Goal: Transaction & Acquisition: Purchase product/service

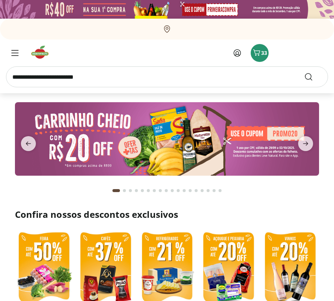
click at [135, 79] on input "search" at bounding box center [167, 76] width 322 height 21
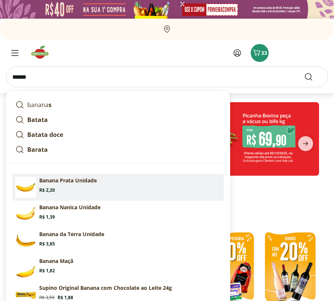
click at [97, 182] on p "Banana Prata Unidade" at bounding box center [67, 180] width 57 height 7
type input "**********"
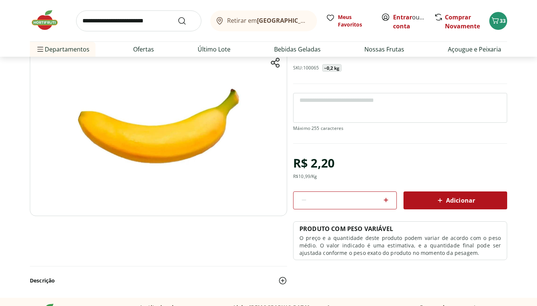
scroll to position [64, 0]
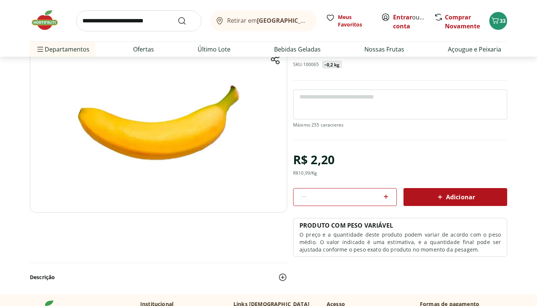
click at [333, 197] on input "*" at bounding box center [345, 197] width 67 height 8
type input "**"
click at [333, 193] on span "Adicionar" at bounding box center [456, 197] width 40 height 9
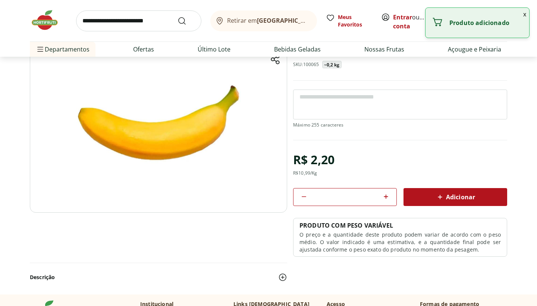
click at [53, 24] on img at bounding box center [48, 20] width 37 height 22
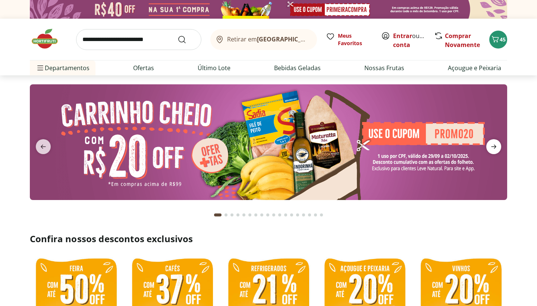
click at [333, 150] on icon "next" at bounding box center [494, 146] width 9 height 9
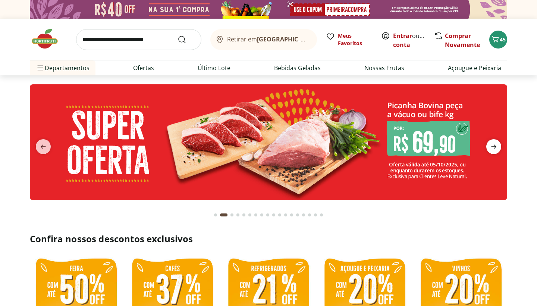
click at [333, 150] on icon "next" at bounding box center [494, 146] width 9 height 9
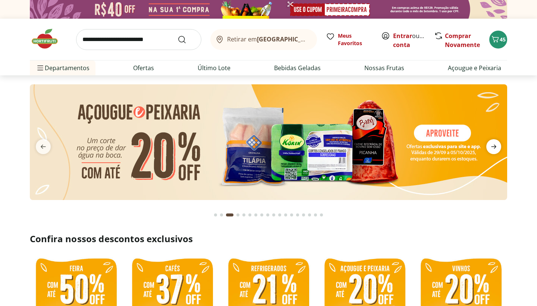
click at [333, 150] on icon "next" at bounding box center [494, 146] width 9 height 9
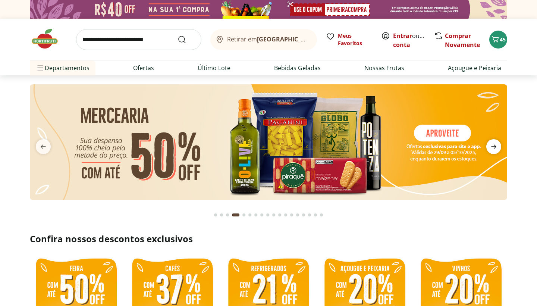
click at [333, 150] on icon "next" at bounding box center [494, 146] width 9 height 9
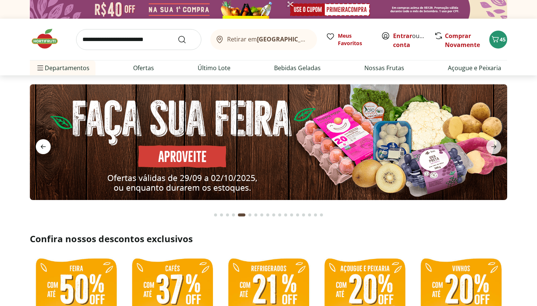
click at [43, 143] on icon "previous" at bounding box center [43, 146] width 9 height 9
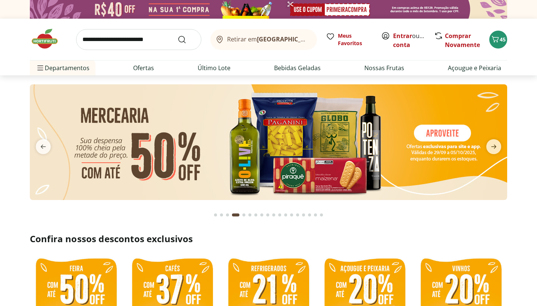
click at [146, 40] on input "search" at bounding box center [138, 39] width 125 height 21
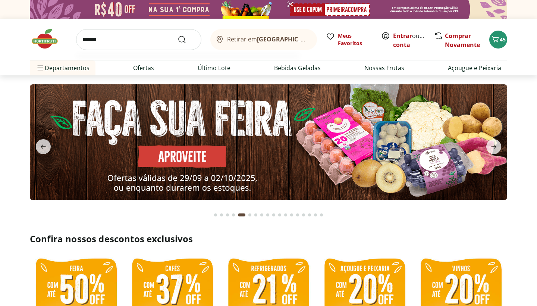
type input "******"
click at [187, 39] on button "Submit Search" at bounding box center [187, 39] width 18 height 9
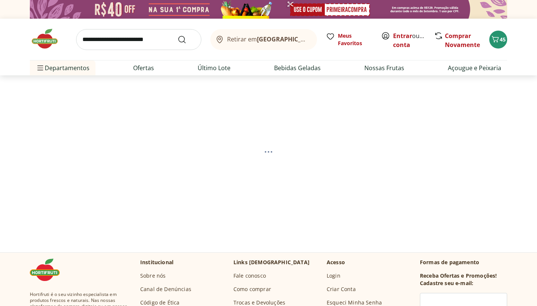
select select "**********"
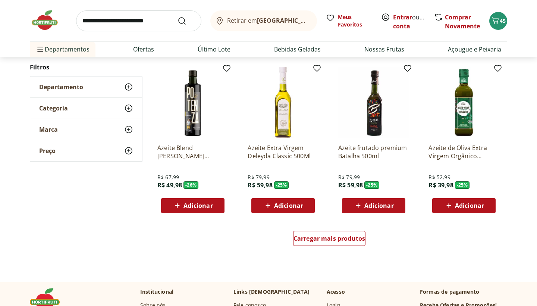
scroll to position [422, 0]
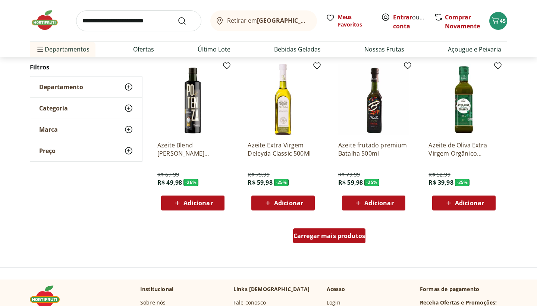
click at [327, 240] on div "Carregar mais produtos" at bounding box center [329, 235] width 73 height 15
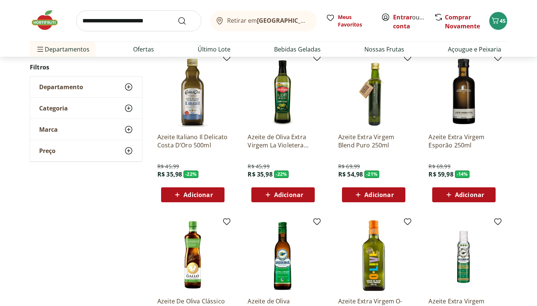
scroll to position [701, 0]
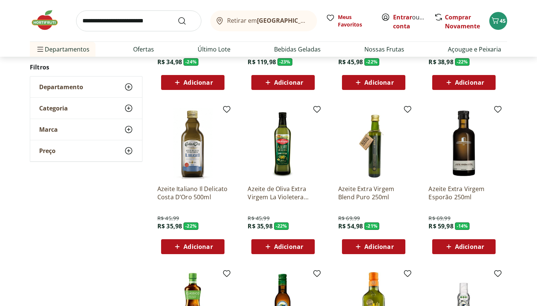
click at [198, 247] on span "Adicionar" at bounding box center [198, 247] width 29 height 6
click at [216, 244] on icon at bounding box center [213, 246] width 9 height 9
type input "*"
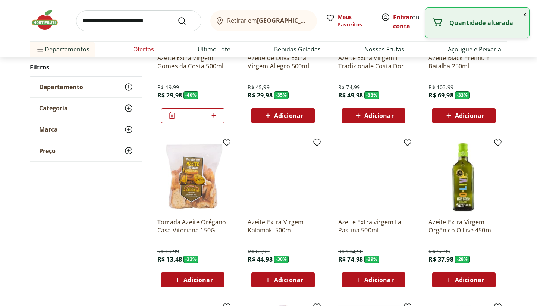
scroll to position [0, 0]
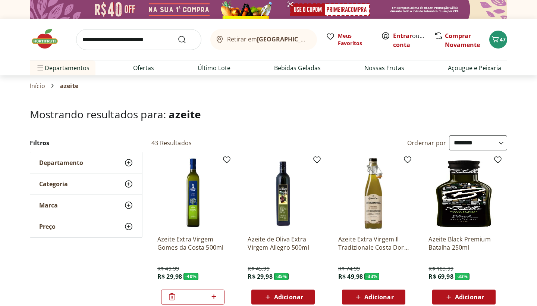
click at [156, 40] on input "search" at bounding box center [138, 39] width 125 height 21
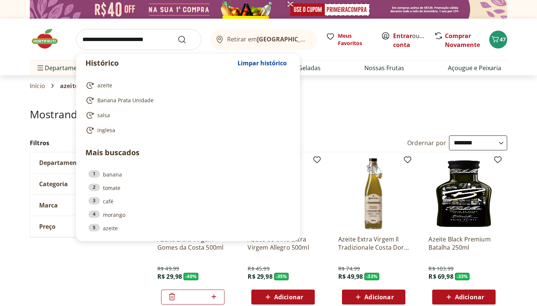
click at [106, 46] on input "search" at bounding box center [138, 39] width 125 height 21
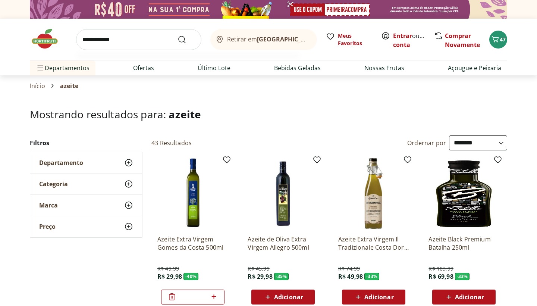
type input "**********"
click at [187, 39] on button "Submit Search" at bounding box center [187, 39] width 18 height 9
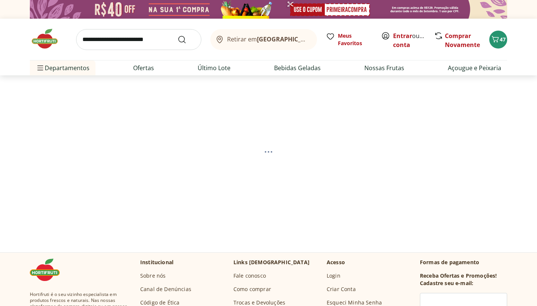
select select "**********"
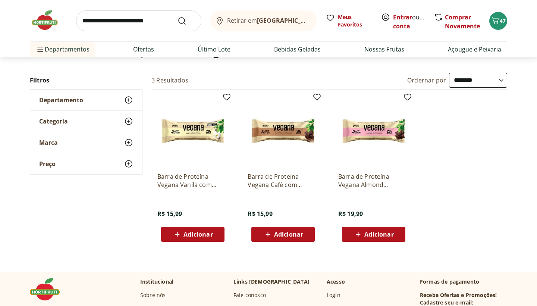
scroll to position [56, 0]
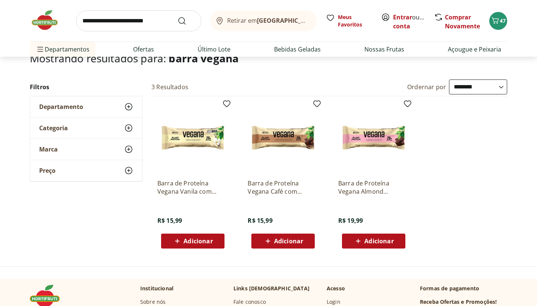
click at [197, 133] on img at bounding box center [192, 137] width 71 height 71
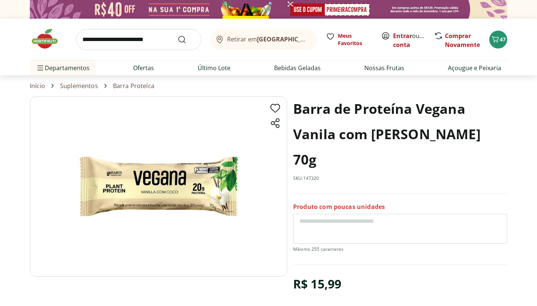
click at [42, 32] on img at bounding box center [48, 39] width 37 height 22
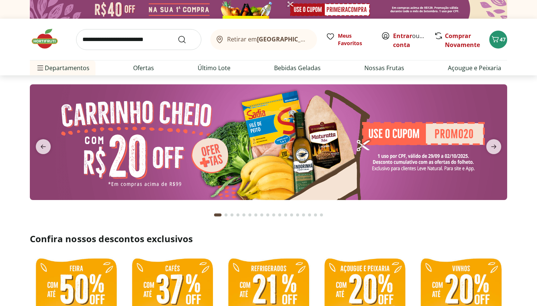
scroll to position [209, 0]
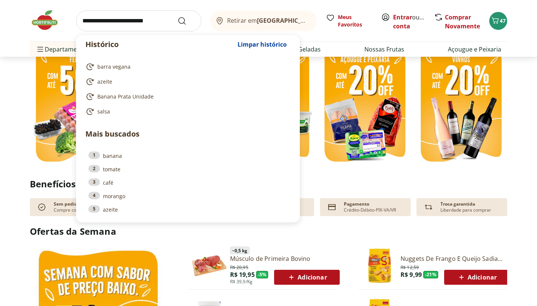
click at [127, 22] on input "search" at bounding box center [138, 20] width 125 height 21
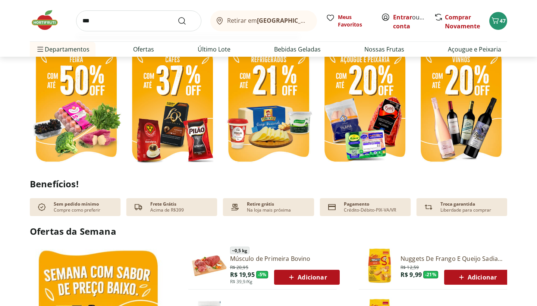
type input "****"
click at [187, 21] on button "Submit Search" at bounding box center [187, 20] width 18 height 9
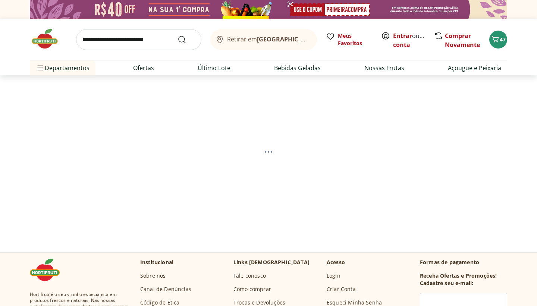
select select "**********"
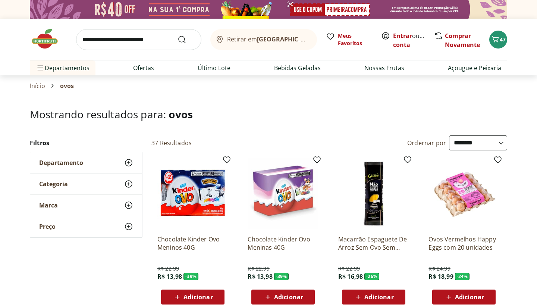
click at [142, 44] on input "search" at bounding box center [138, 39] width 125 height 21
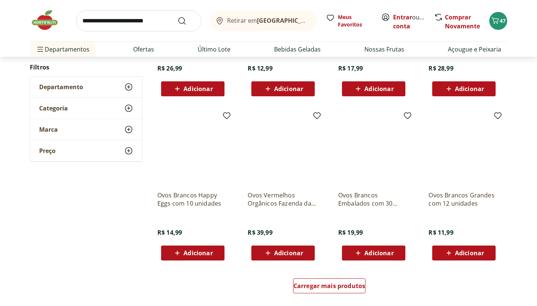
scroll to position [419, 0]
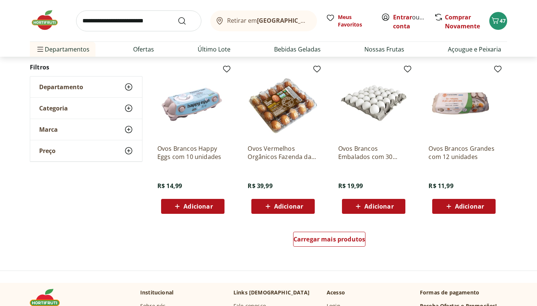
click at [333, 210] on div "Adicionar" at bounding box center [373, 206] width 51 height 13
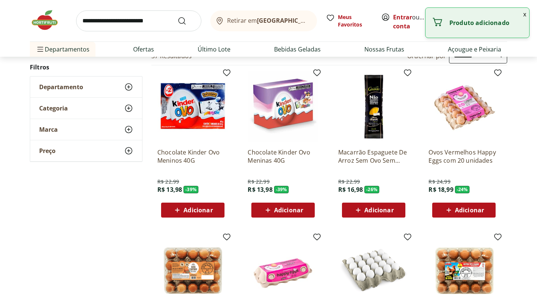
scroll to position [0, 0]
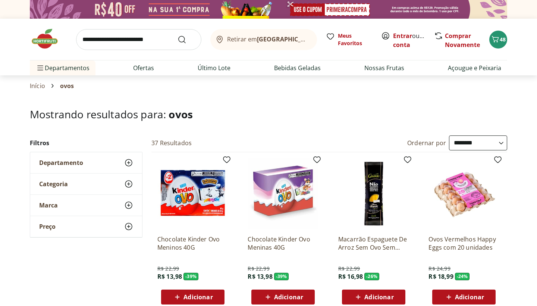
click at [53, 45] on img at bounding box center [48, 39] width 37 height 22
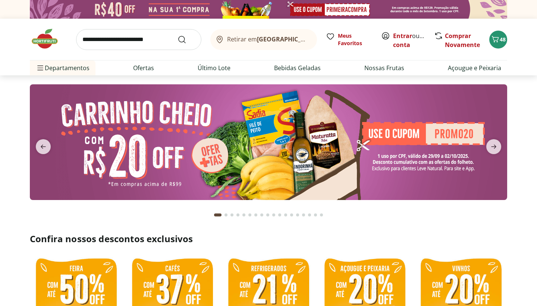
click at [126, 41] on input "search" at bounding box center [138, 39] width 125 height 21
type input "********"
click at [187, 39] on button "Submit Search" at bounding box center [187, 39] width 18 height 9
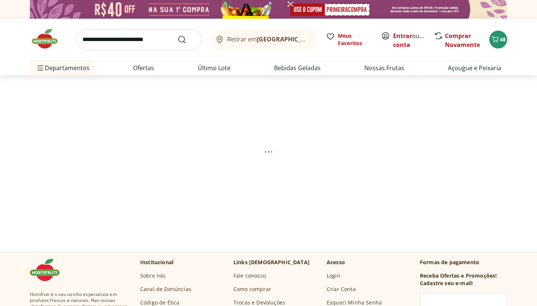
select select "**********"
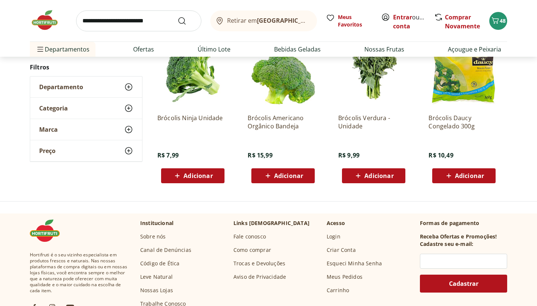
scroll to position [124, 0]
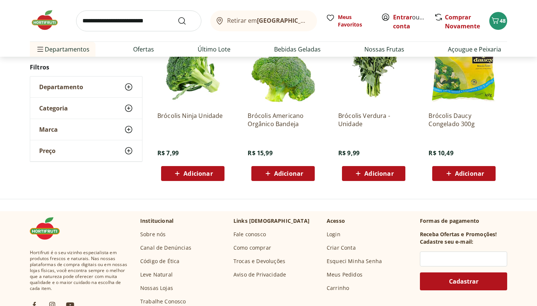
click at [196, 173] on span "Adicionar" at bounding box center [198, 174] width 29 height 6
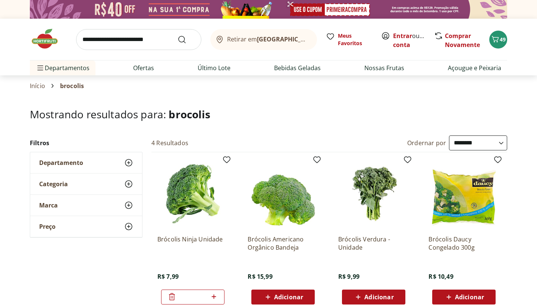
scroll to position [0, 0]
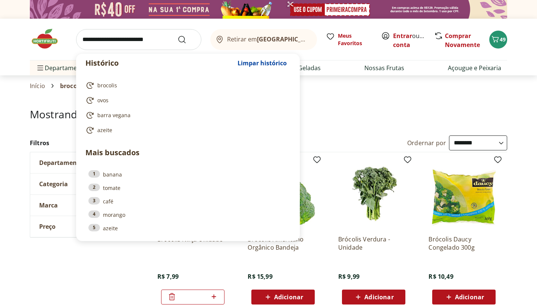
click at [130, 43] on input "search" at bounding box center [138, 39] width 125 height 21
click at [130, 43] on input "*" at bounding box center [138, 39] width 125 height 21
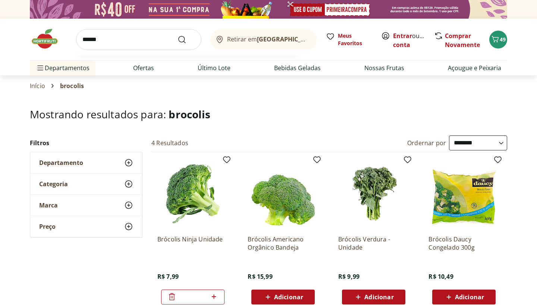
type input "******"
click at [187, 39] on button "Submit Search" at bounding box center [187, 39] width 18 height 9
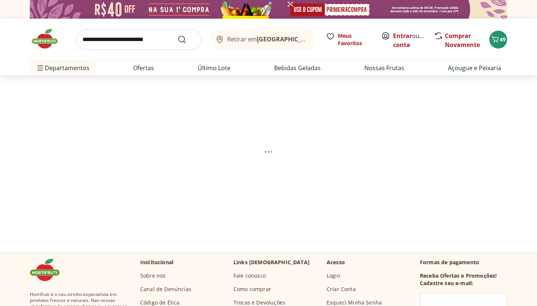
select select "**********"
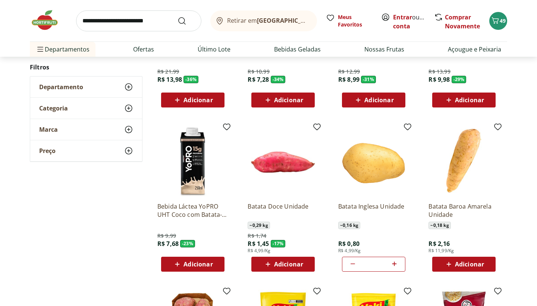
scroll to position [207, 0]
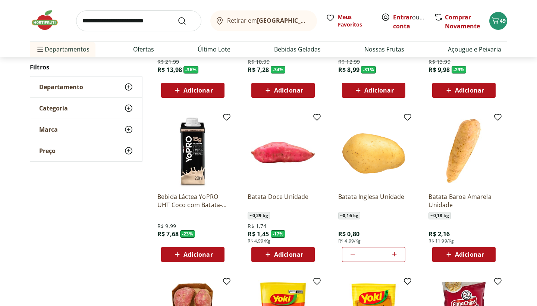
click at [333, 253] on icon at bounding box center [353, 254] width 9 height 9
click at [333, 255] on icon at bounding box center [395, 254] width 4 height 4
type input "**"
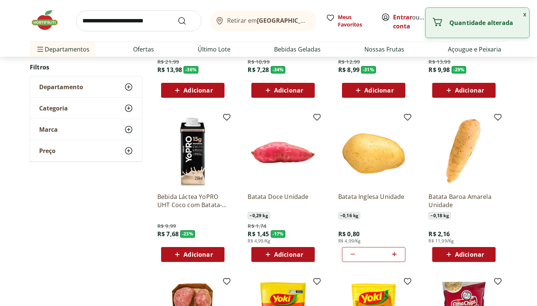
click at [333, 171] on div "**********" at bounding box center [268, 200] width 537 height 542
click at [333, 15] on button "x" at bounding box center [525, 14] width 9 height 13
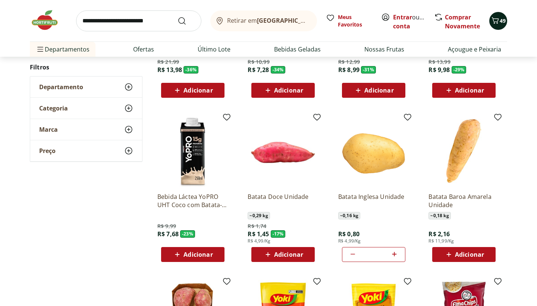
click at [333, 21] on span "49" at bounding box center [503, 20] width 6 height 7
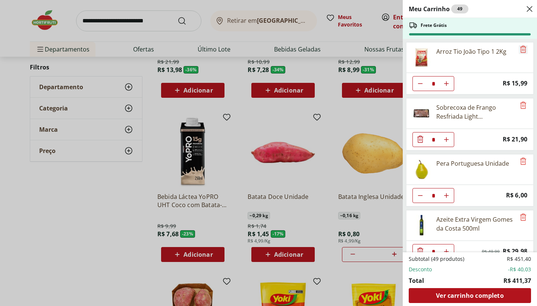
click at [333, 50] on icon "Remove" at bounding box center [524, 49] width 6 height 7
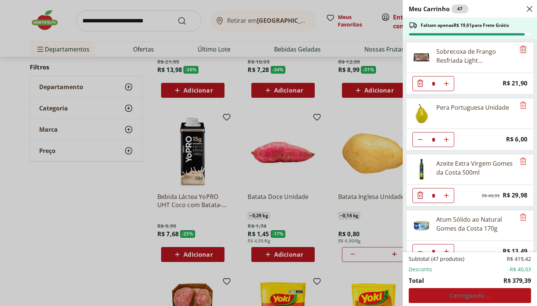
click at [333, 50] on icon "Remove" at bounding box center [524, 49] width 6 height 7
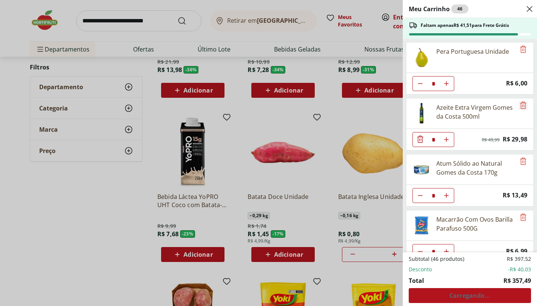
click at [333, 106] on icon "Remove" at bounding box center [523, 105] width 9 height 9
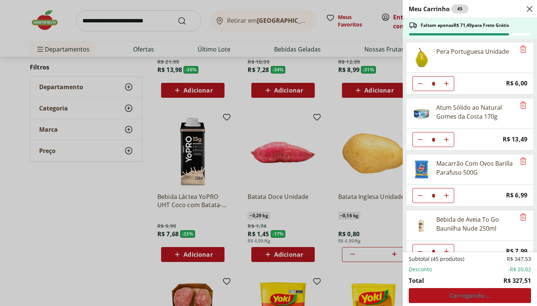
click at [333, 141] on icon "Diminuir Quantidade" at bounding box center [421, 140] width 6 height 6
type input "*"
click at [333, 164] on icon "Remove" at bounding box center [523, 161] width 9 height 9
click at [333, 196] on use "Diminuir Quantidade" at bounding box center [421, 196] width 6 height 6
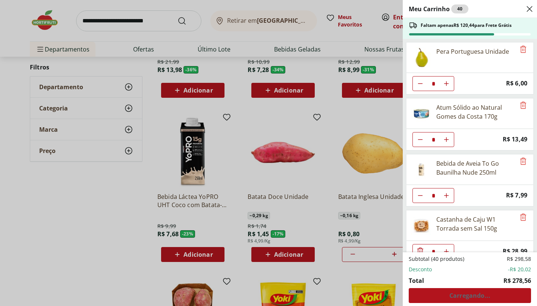
click at [333, 196] on use "Diminuir Quantidade" at bounding box center [421, 196] width 6 height 6
type input "*"
click at [333, 196] on icon "Diminuir Quantidade" at bounding box center [420, 195] width 9 height 9
click at [333, 228] on div "Amêndoa sem Casca 150g" at bounding box center [461, 225] width 109 height 30
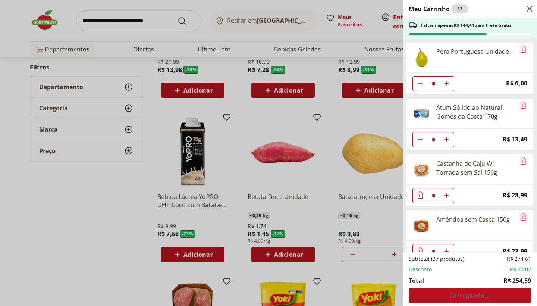
click at [333, 216] on icon "Remove" at bounding box center [524, 216] width 6 height 7
click at [333, 88] on button "Diminuir Quantidade" at bounding box center [420, 83] width 15 height 15
click at [333, 86] on icon "Diminuir Quantidade" at bounding box center [421, 84] width 6 height 6
type input "*"
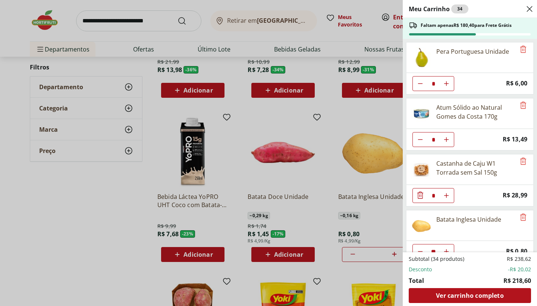
click at [122, 210] on div "Meu Carrinho 34 Faltam apenas R$ 180,40 para Frete Grátis Pera Portuguesa Unida…" at bounding box center [268, 153] width 537 height 306
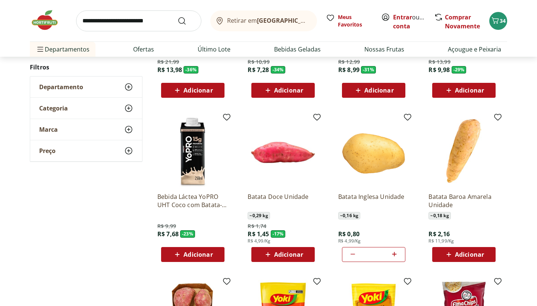
click at [163, 16] on input "search" at bounding box center [138, 20] width 125 height 21
type input "*******"
click at [187, 21] on button "Submit Search" at bounding box center [187, 20] width 18 height 9
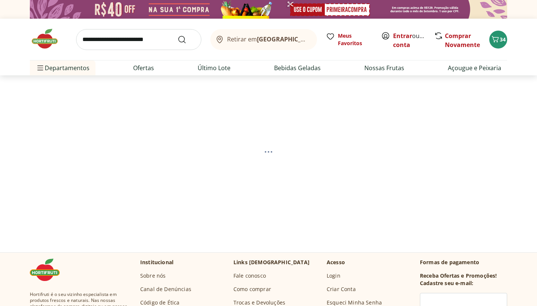
select select "**********"
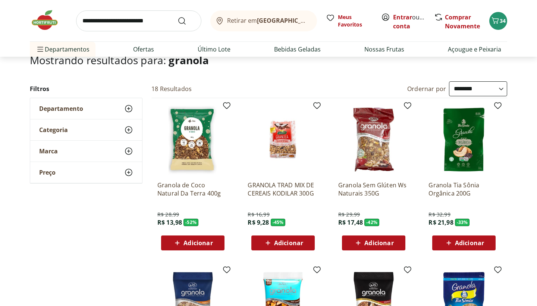
scroll to position [63, 0]
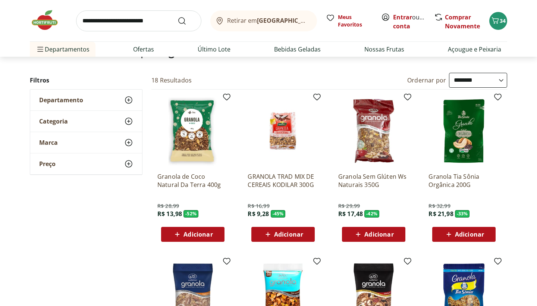
click at [186, 146] on img at bounding box center [192, 131] width 71 height 71
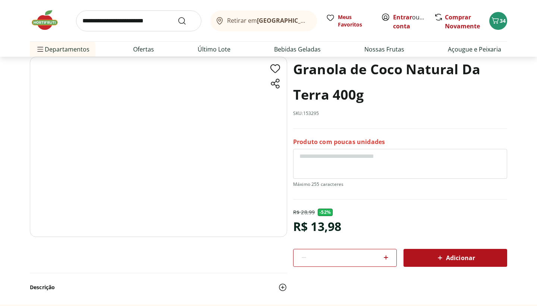
scroll to position [44, 0]
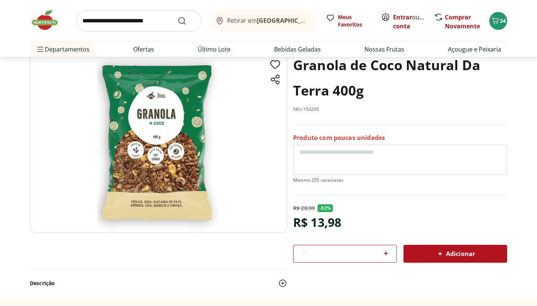
click at [333, 251] on span "Adicionar" at bounding box center [456, 253] width 40 height 9
click at [45, 26] on img at bounding box center [48, 20] width 37 height 22
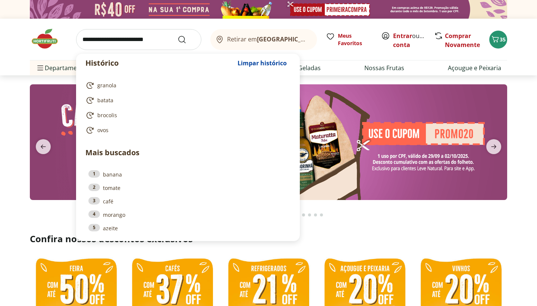
click at [106, 36] on input "search" at bounding box center [138, 39] width 125 height 21
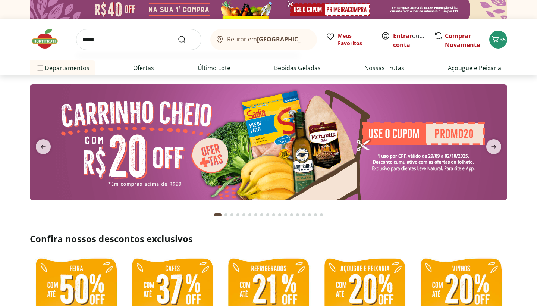
type input "******"
click at [187, 39] on button "Submit Search" at bounding box center [187, 39] width 18 height 9
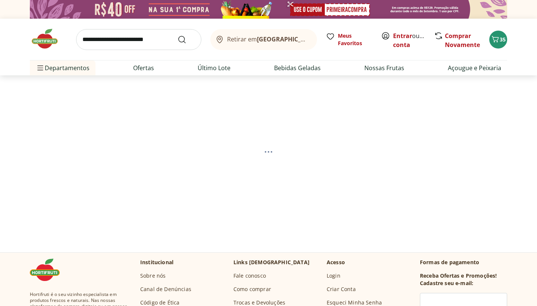
select select "**********"
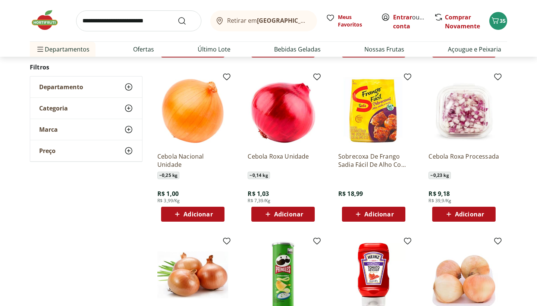
scroll to position [254, 0]
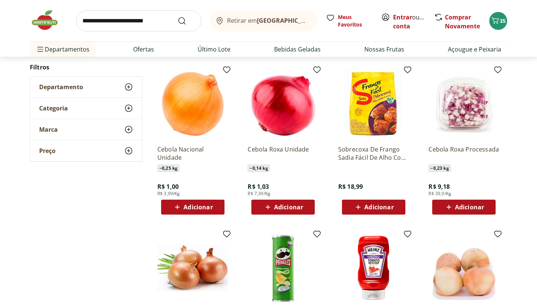
click at [190, 207] on span "Adicionar" at bounding box center [198, 207] width 29 height 6
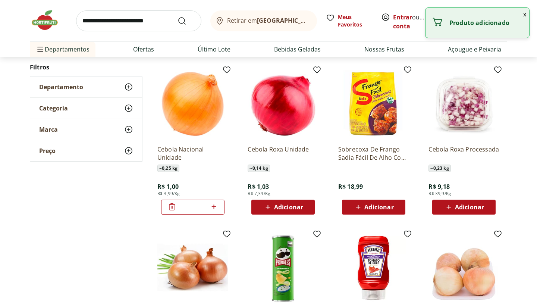
click at [213, 208] on icon at bounding box center [213, 206] width 9 height 9
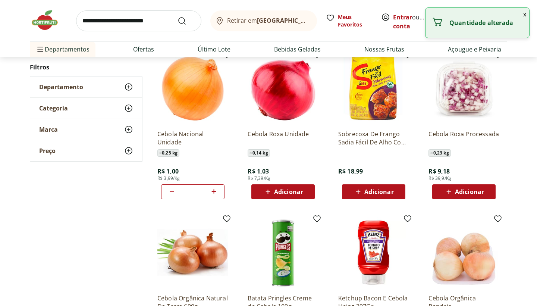
scroll to position [268, 0]
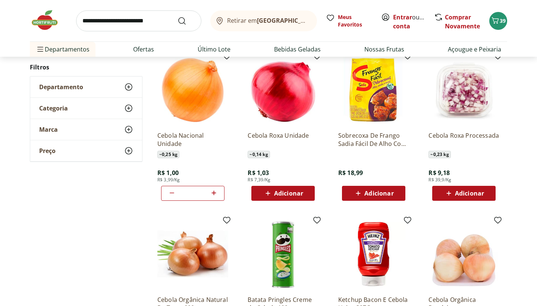
click at [215, 192] on icon at bounding box center [213, 192] width 9 height 9
type input "*"
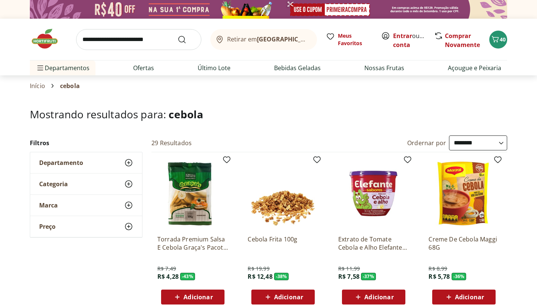
scroll to position [0, 0]
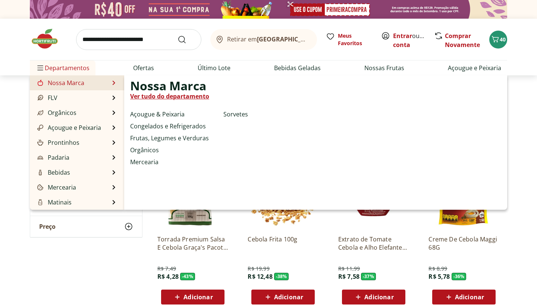
click at [77, 84] on link "Nossa Marca" at bounding box center [60, 82] width 49 height 9
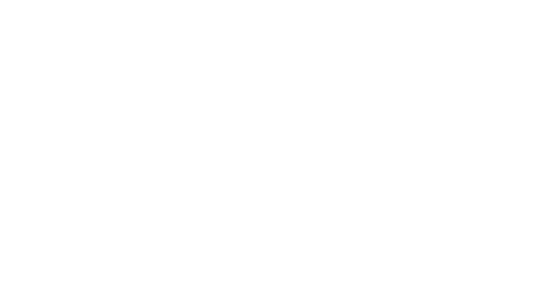
select select "**********"
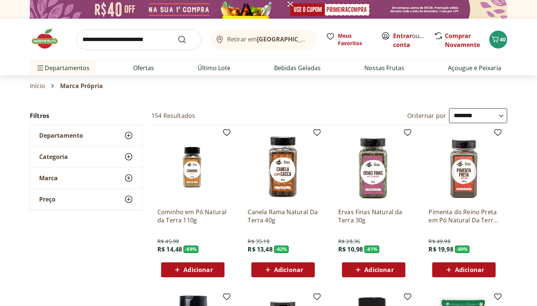
type input "*"
click at [146, 69] on link "Ofertas" at bounding box center [143, 67] width 21 height 9
select select "**********"
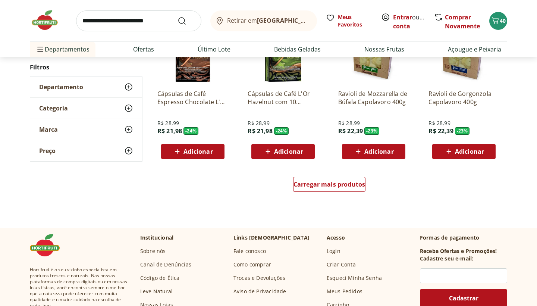
scroll to position [452, 0]
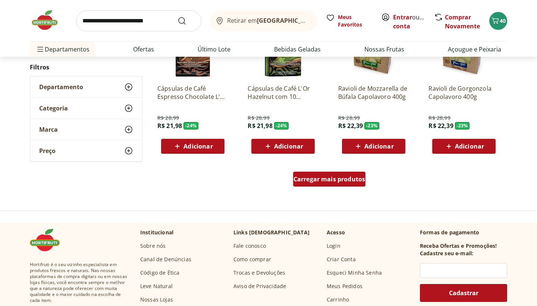
click at [325, 181] on span "Carregar mais produtos" at bounding box center [330, 179] width 72 height 6
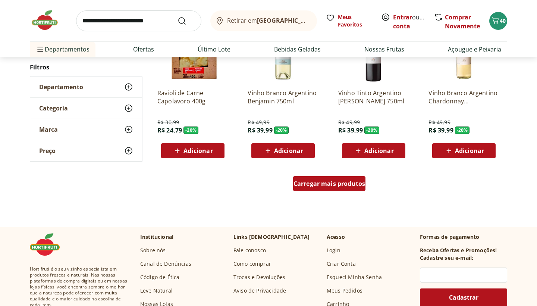
scroll to position [935, 0]
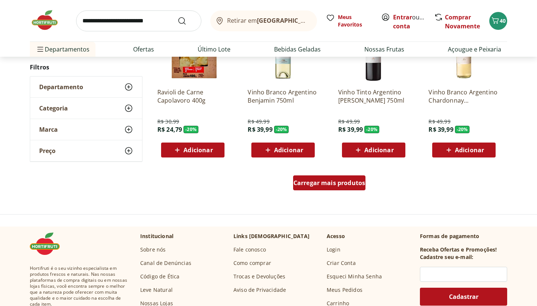
click at [326, 181] on span "Carregar mais produtos" at bounding box center [330, 183] width 72 height 6
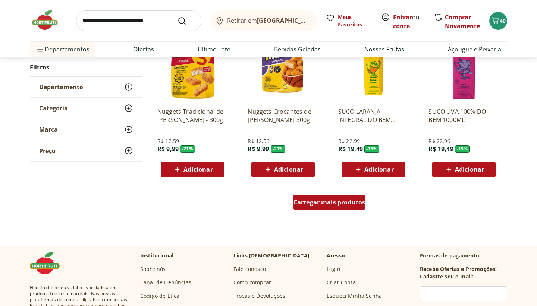
scroll to position [1410, 0]
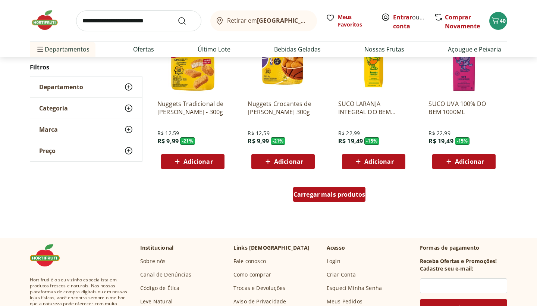
click at [328, 188] on div "Carregar mais produtos" at bounding box center [329, 194] width 73 height 15
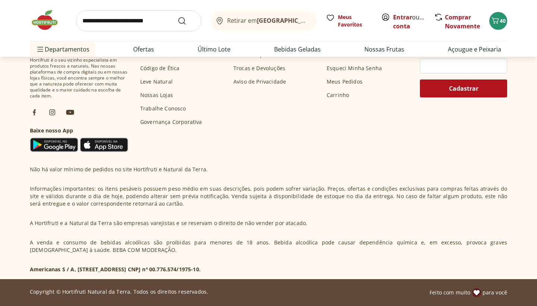
scroll to position [760, 0]
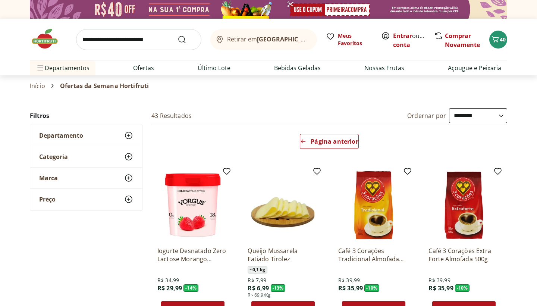
select select "**********"
click at [322, 140] on span "Página anterior" at bounding box center [334, 141] width 47 height 6
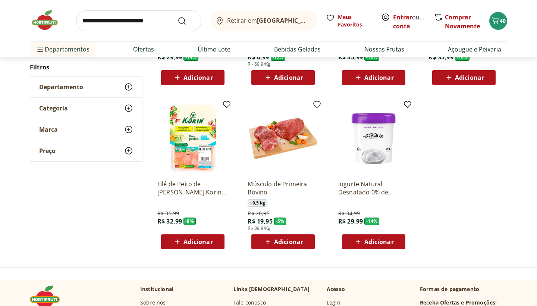
scroll to position [719, 0]
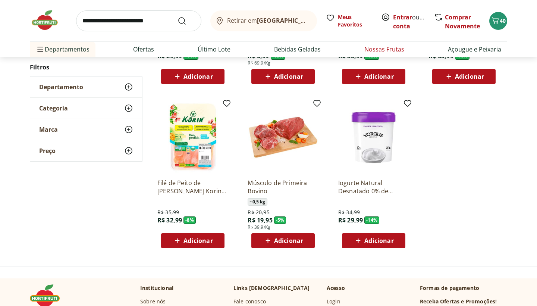
click at [388, 52] on link "Nossas Frutas" at bounding box center [385, 49] width 40 height 9
select select "**********"
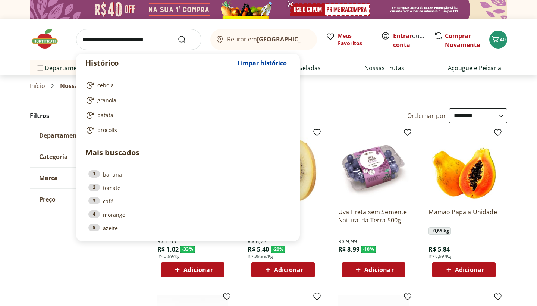
click at [116, 46] on input "search" at bounding box center [138, 39] width 125 height 21
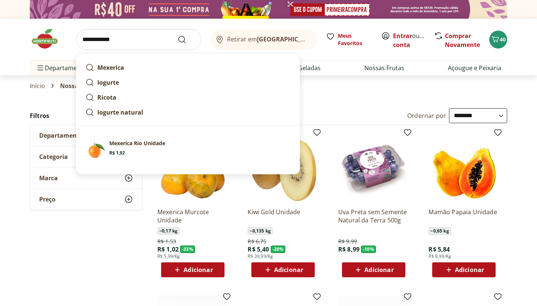
type input "**********"
click at [187, 39] on button "Submit Search" at bounding box center [187, 39] width 18 height 9
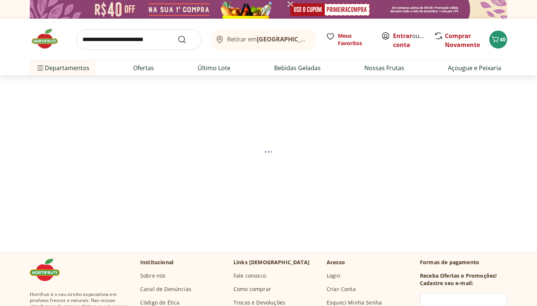
select select "**********"
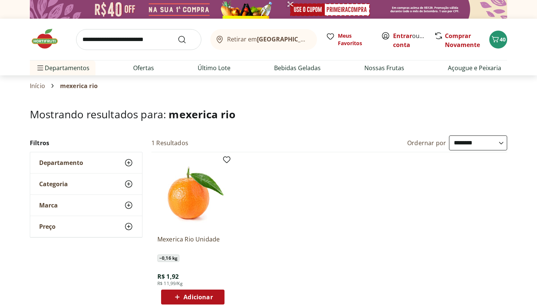
click at [210, 298] on span "Adicionar" at bounding box center [198, 297] width 29 height 6
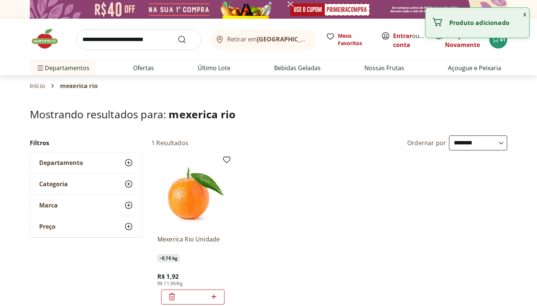
click at [217, 296] on icon at bounding box center [213, 296] width 9 height 9
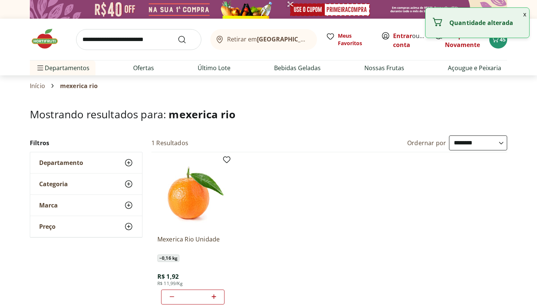
type input "*"
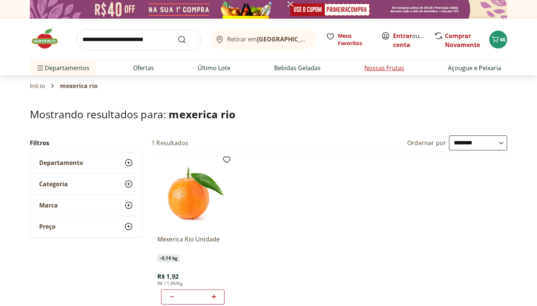
click at [369, 69] on link "Nossas Frutas" at bounding box center [385, 67] width 40 height 9
select select "**********"
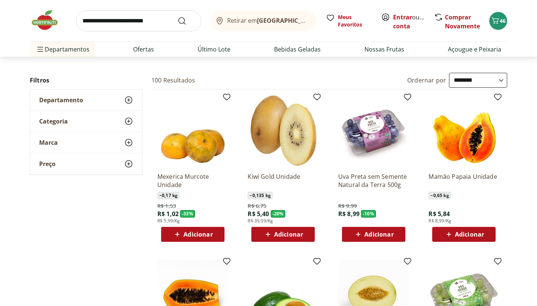
scroll to position [38, 0]
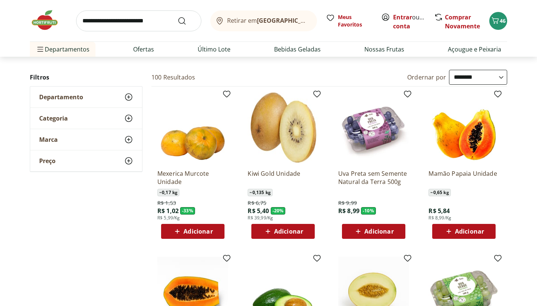
click at [289, 227] on span "Adicionar" at bounding box center [283, 231] width 40 height 9
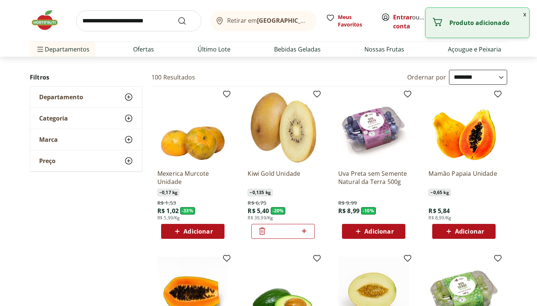
click at [289, 227] on div "*" at bounding box center [282, 231] width 63 height 15
click at [301, 231] on icon at bounding box center [304, 230] width 9 height 9
type input "*"
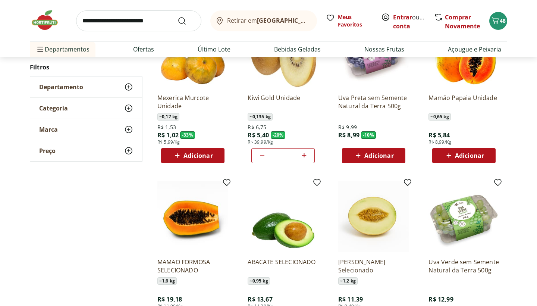
scroll to position [114, 0]
click at [478, 150] on div "Adicionar" at bounding box center [463, 155] width 51 height 13
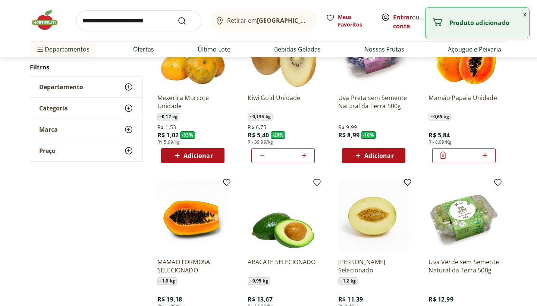
click at [488, 154] on icon at bounding box center [485, 155] width 9 height 9
type input "*"
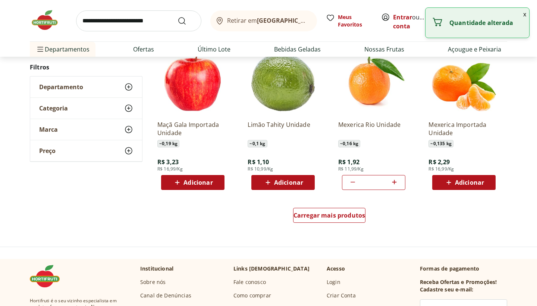
scroll to position [420, 0]
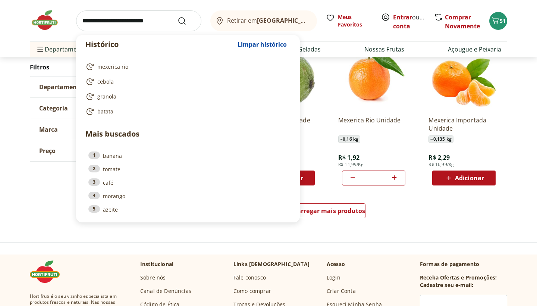
click at [150, 26] on input "search" at bounding box center [138, 20] width 125 height 21
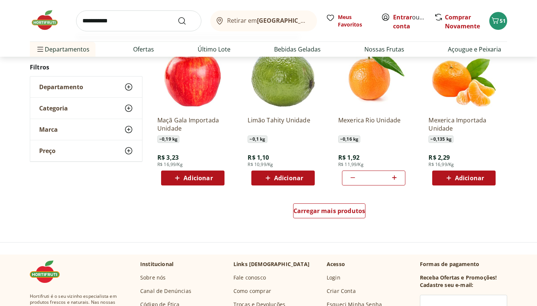
type input "**********"
click at [187, 21] on button "Submit Search" at bounding box center [187, 20] width 18 height 9
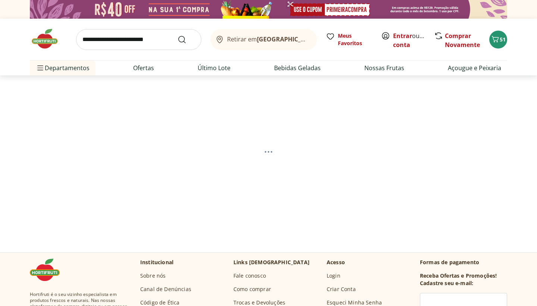
select select "**********"
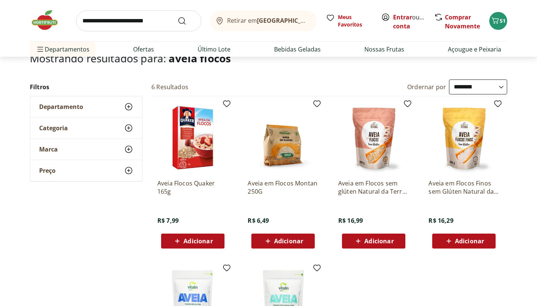
scroll to position [57, 0]
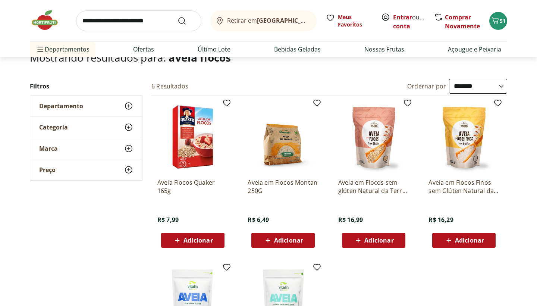
click at [280, 241] on span "Adicionar" at bounding box center [288, 240] width 29 height 6
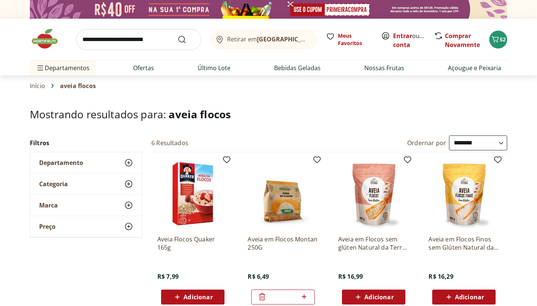
scroll to position [0, 0]
click at [163, 39] on input "search" at bounding box center [138, 39] width 125 height 21
type input "********"
click at [187, 39] on button "Submit Search" at bounding box center [187, 39] width 18 height 9
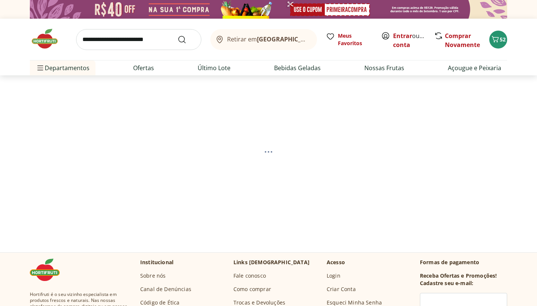
select select "**********"
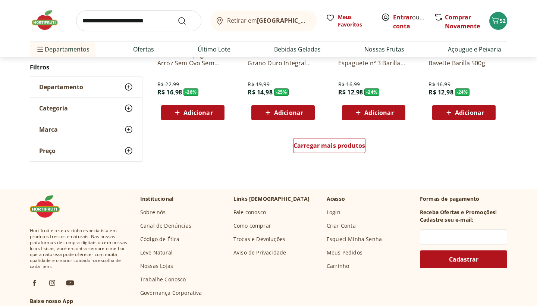
scroll to position [542, 0]
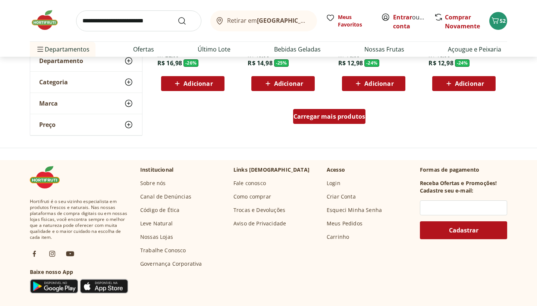
click at [320, 118] on span "Carregar mais produtos" at bounding box center [330, 116] width 72 height 6
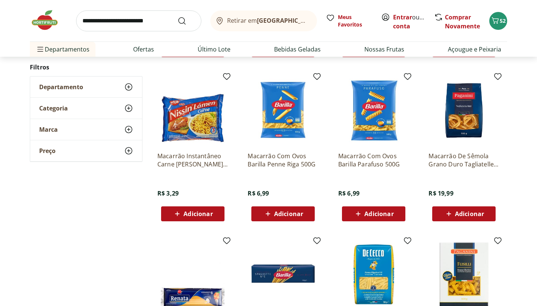
scroll to position [743, 0]
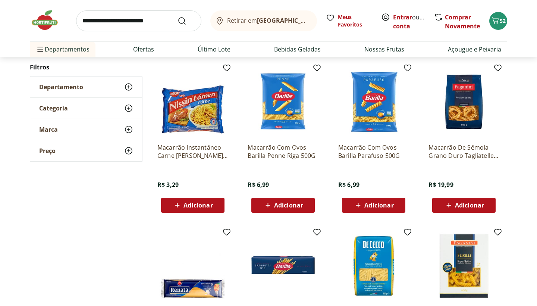
click at [372, 200] on div "Adicionar" at bounding box center [373, 205] width 51 height 13
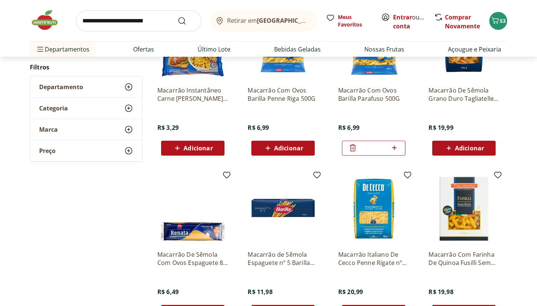
scroll to position [791, 0]
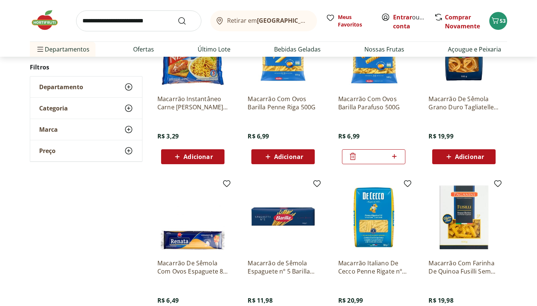
click at [396, 159] on icon at bounding box center [394, 156] width 9 height 9
type input "*"
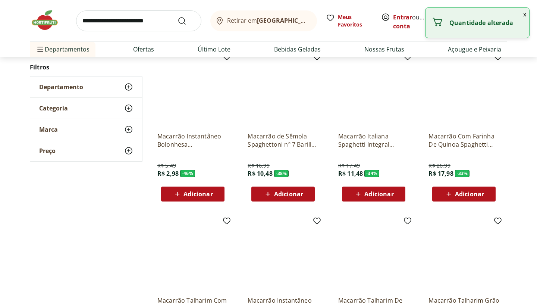
scroll to position [0, 0]
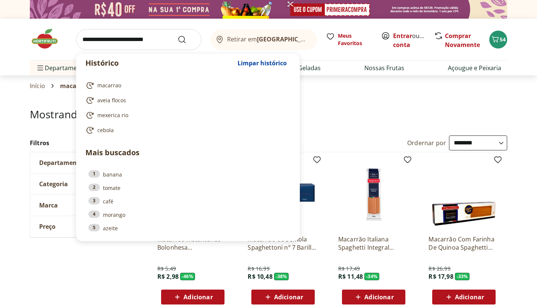
click at [136, 41] on input "search" at bounding box center [138, 39] width 125 height 21
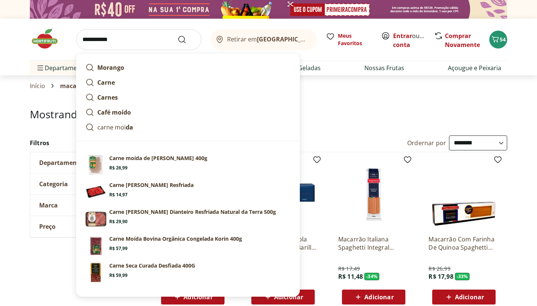
type input "**********"
click at [187, 39] on button "Submit Search" at bounding box center [187, 39] width 18 height 9
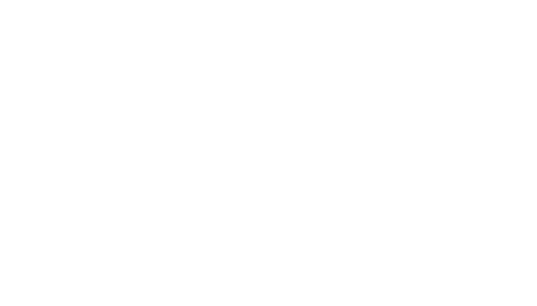
select select "**********"
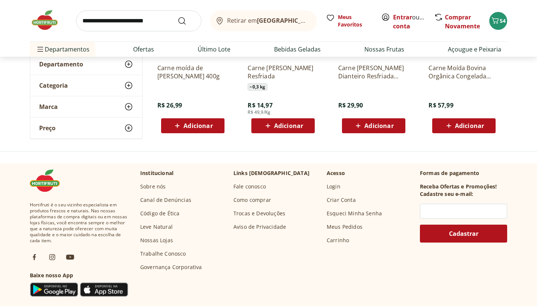
scroll to position [96, 0]
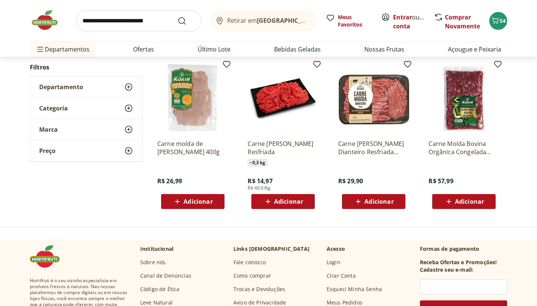
click at [295, 200] on span "Adicionar" at bounding box center [288, 202] width 29 height 6
click at [497, 22] on icon "Carrinho" at bounding box center [495, 20] width 7 height 6
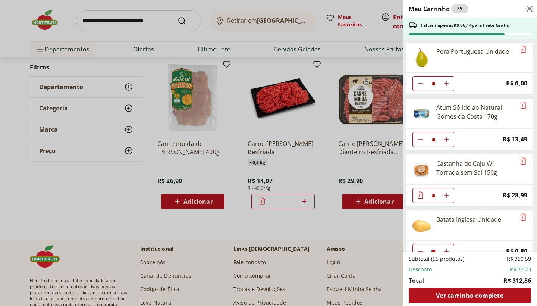
scroll to position [0, 0]
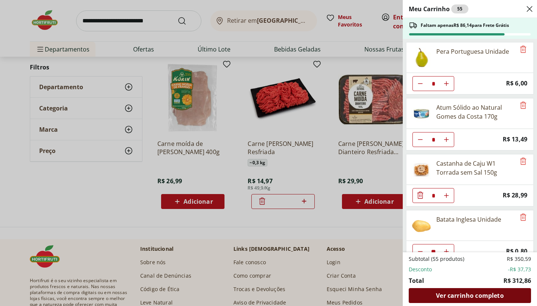
click at [470, 297] on span "Ver carrinho completo" at bounding box center [470, 296] width 68 height 6
